Goal: Download file/media

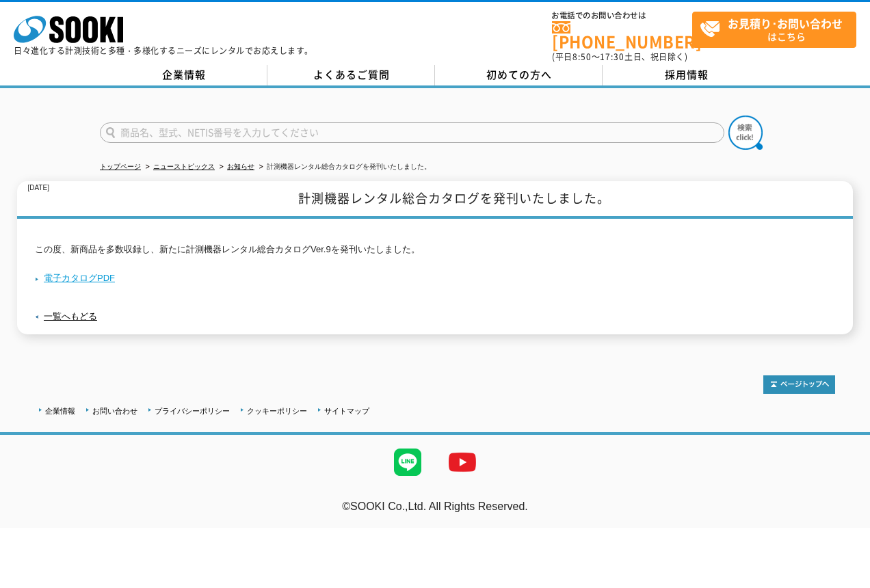
click at [54, 273] on link "電子カタログPDF" at bounding box center [75, 278] width 80 height 10
click at [97, 40] on icon "株式会社 ソーキ" at bounding box center [68, 29] width 109 height 27
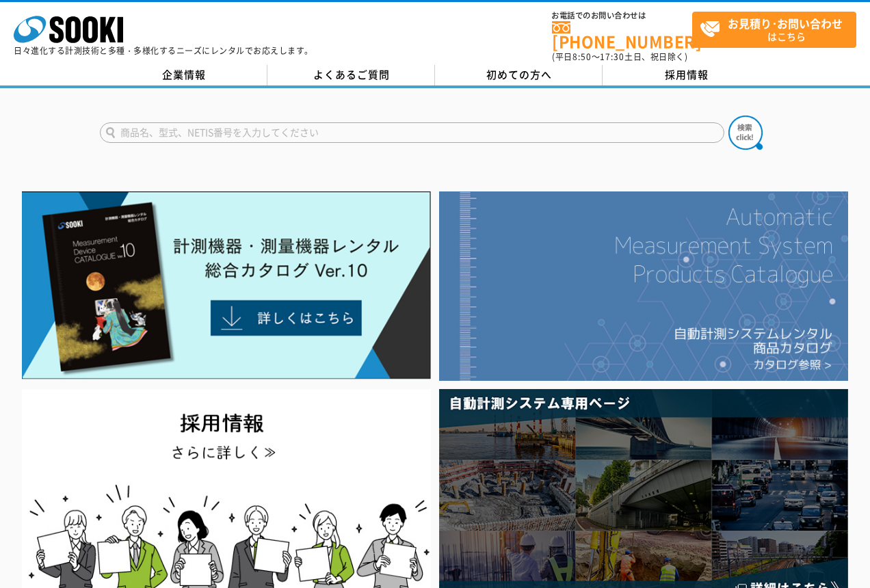
click at [601, 265] on img at bounding box center [643, 286] width 409 height 189
